Goal: Task Accomplishment & Management: Manage account settings

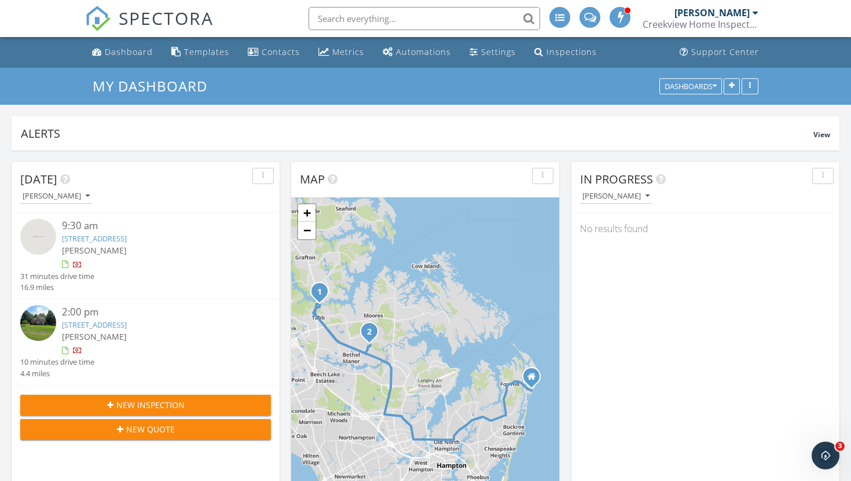
scroll to position [1054, 852]
click at [33, 240] on img at bounding box center [38, 237] width 36 height 36
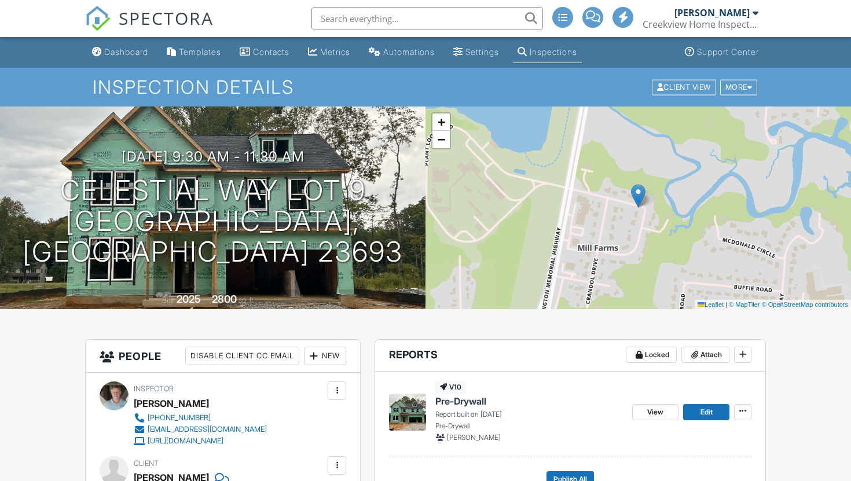
scroll to position [125, 0]
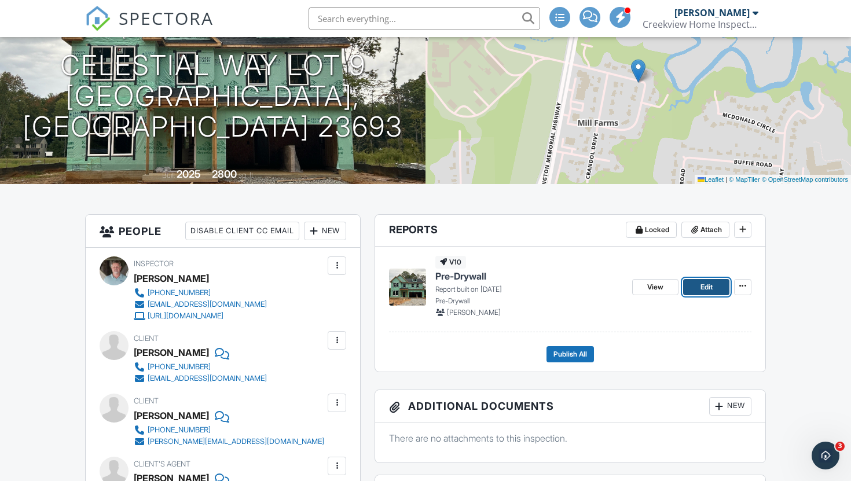
click at [701, 287] on span "Edit" at bounding box center [707, 287] width 12 height 12
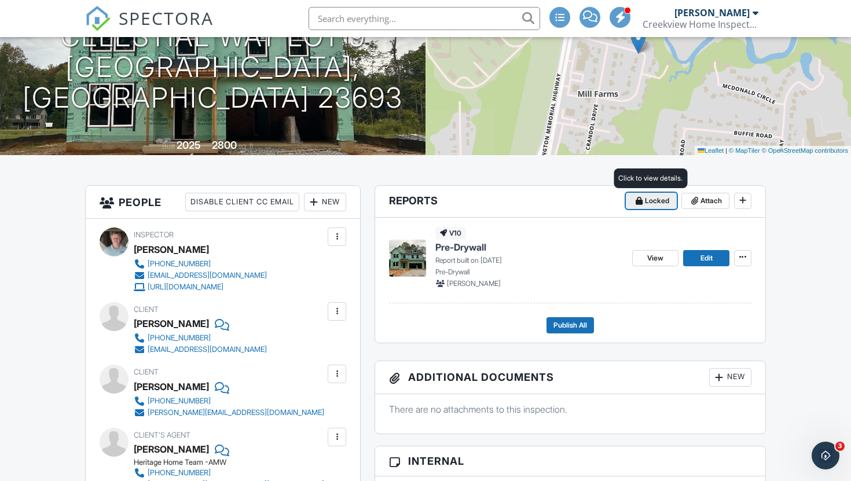
click at [636, 207] on button "Locked" at bounding box center [651, 201] width 51 height 16
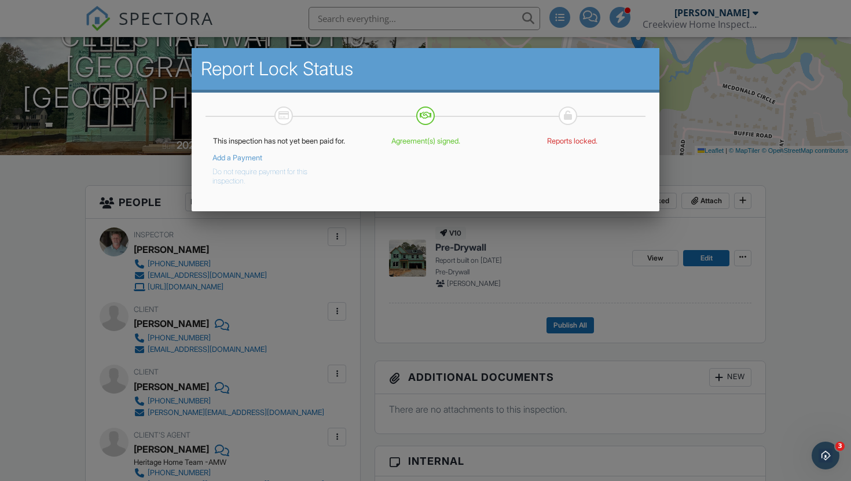
click at [252, 186] on button "Do not require payment for this inspection." at bounding box center [270, 174] width 116 height 23
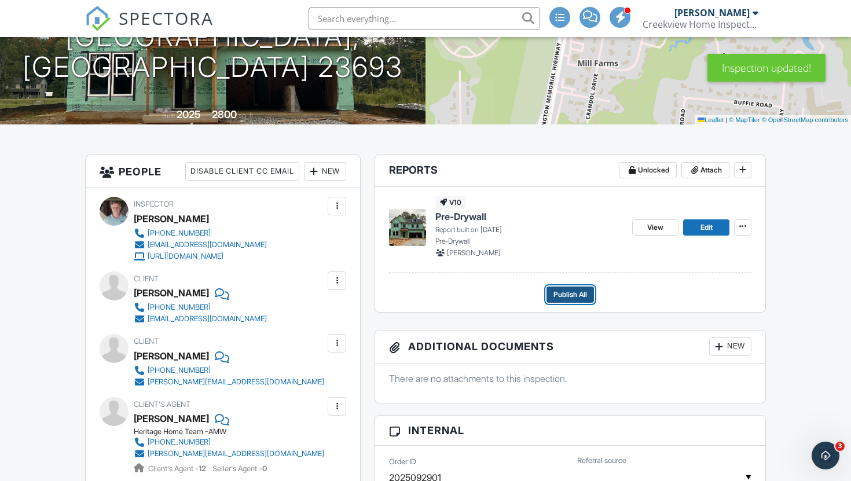
click at [566, 295] on span "Publish All" at bounding box center [570, 295] width 34 height 12
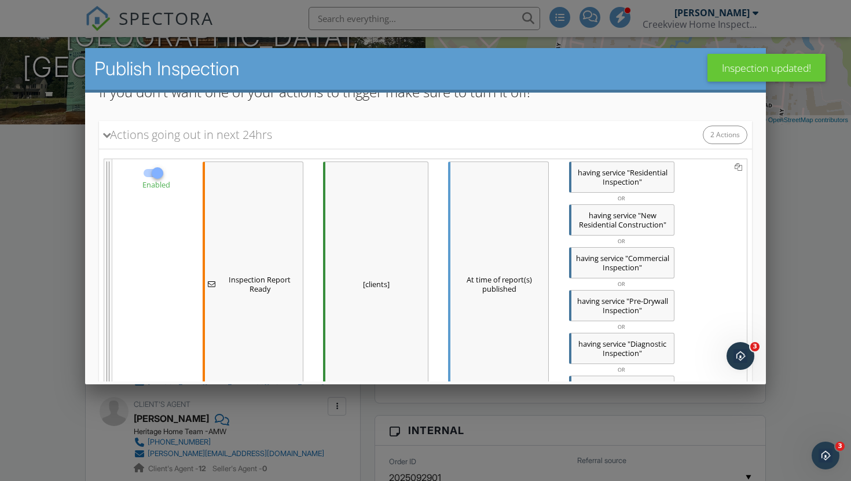
scroll to position [526, 0]
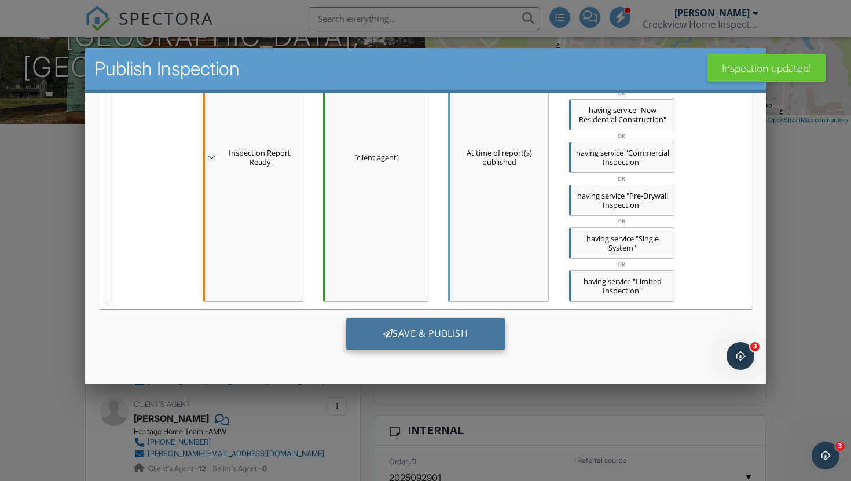
click at [419, 335] on div "Save & Publish" at bounding box center [425, 333] width 159 height 31
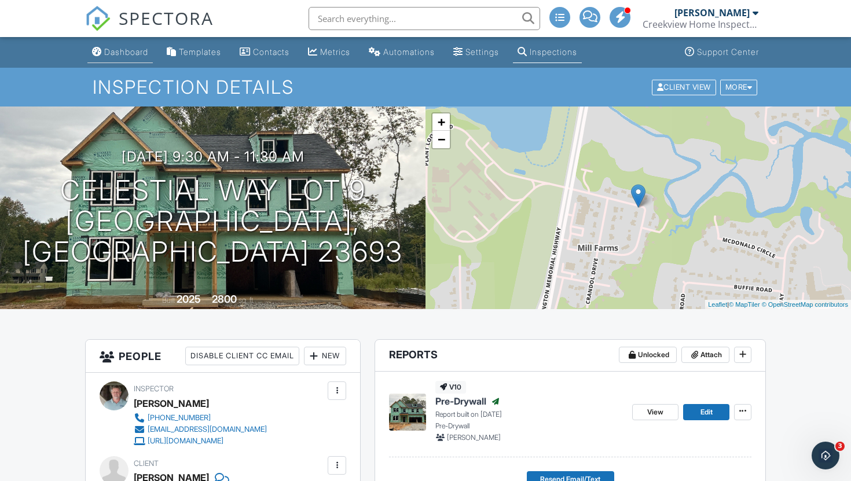
click at [132, 57] on link "Dashboard" at bounding box center [119, 52] width 65 height 21
